Goal: Navigation & Orientation: Understand site structure

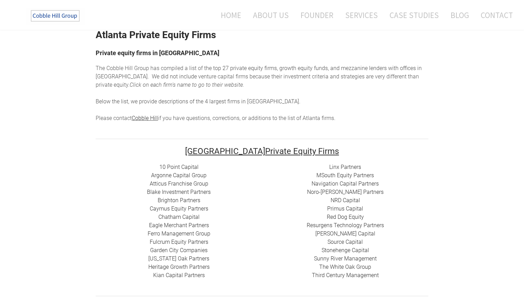
click at [334, 242] on link "Source Capital" at bounding box center [345, 242] width 35 height 7
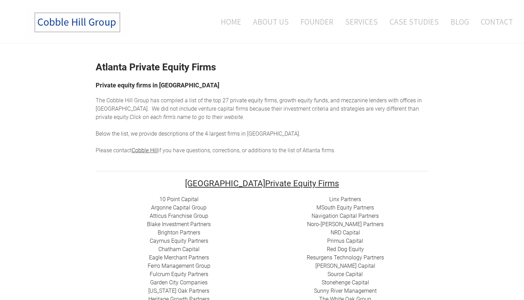
click at [91, 17] on img at bounding box center [78, 22] width 104 height 31
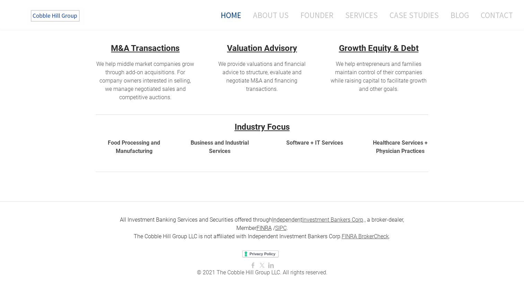
scroll to position [210, 0]
click at [466, 10] on link "Blog" at bounding box center [460, 15] width 29 height 18
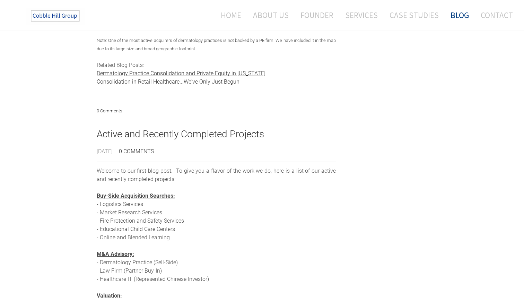
scroll to position [5163, 0]
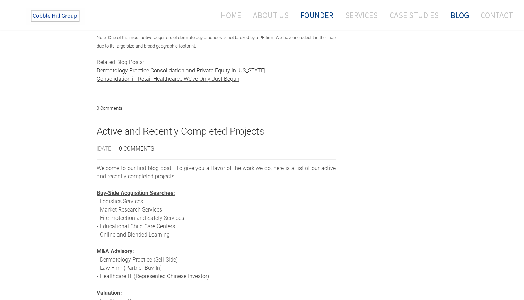
click at [317, 16] on link "Founder" at bounding box center [317, 15] width 43 height 18
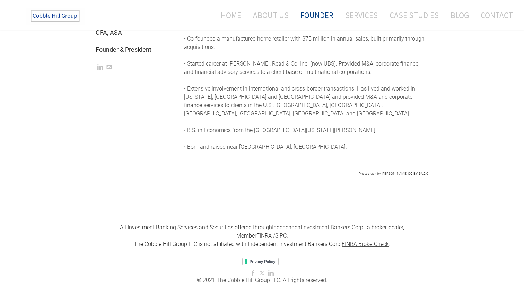
scroll to position [274, 0]
click at [280, 16] on link "About Us" at bounding box center [271, 15] width 46 height 18
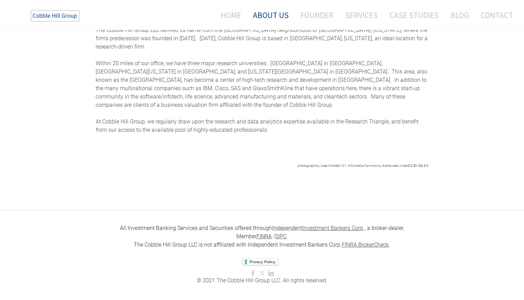
scroll to position [326, 0]
